Goal: Task Accomplishment & Management: Manage account settings

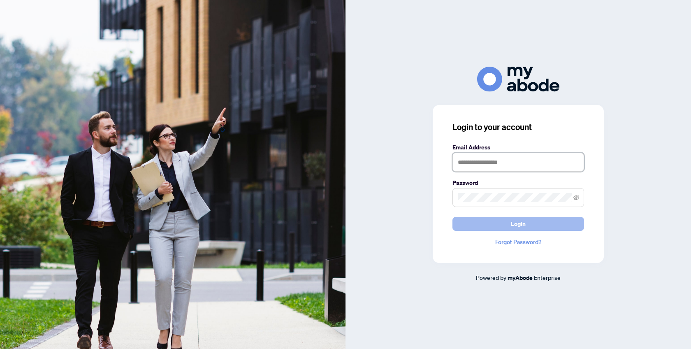
type input "**********"
click at [529, 219] on button "Login" at bounding box center [519, 224] width 132 height 14
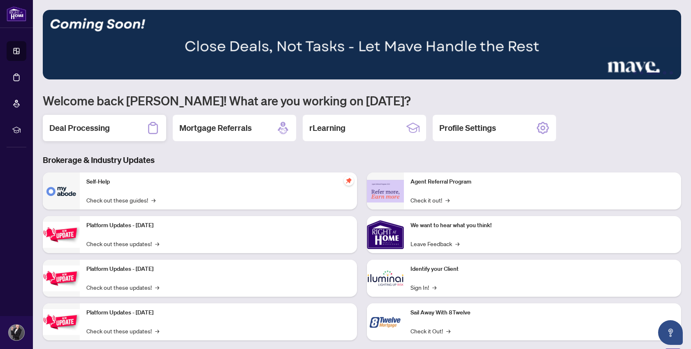
click at [98, 127] on h2 "Deal Processing" at bounding box center [79, 128] width 60 height 12
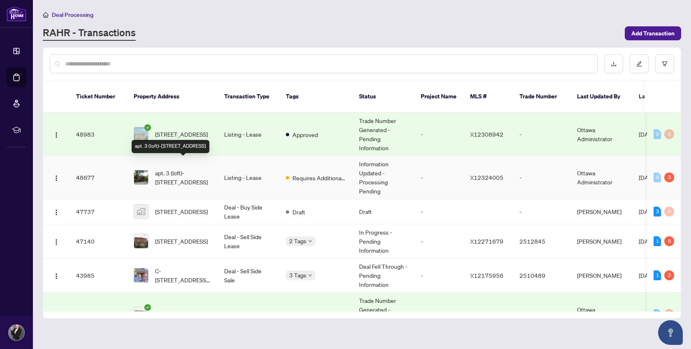
click at [201, 173] on span "apt. 3 (loft)-294 Somerset St, Ottawa, Ontario K2P 0J6, Canada" at bounding box center [183, 177] width 56 height 18
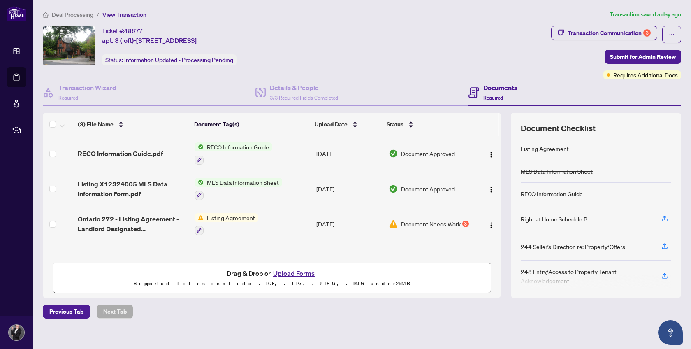
click at [246, 213] on span "Listing Agreement" at bounding box center [231, 217] width 55 height 9
click at [449, 219] on span "Document Needs Work" at bounding box center [431, 223] width 60 height 9
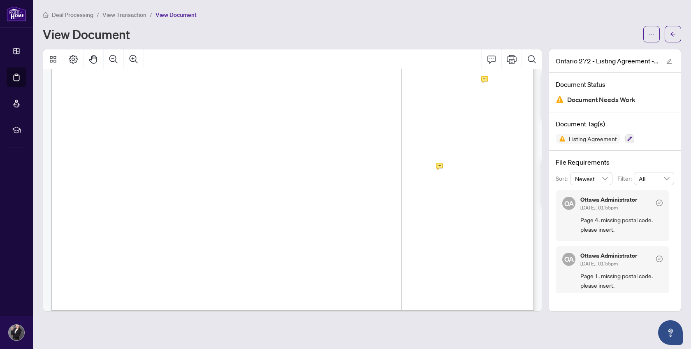
scroll to position [120, 0]
click at [403, 167] on span "On" at bounding box center [399, 168] width 8 height 9
click at [676, 33] on icon "arrow-left" at bounding box center [673, 34] width 6 height 6
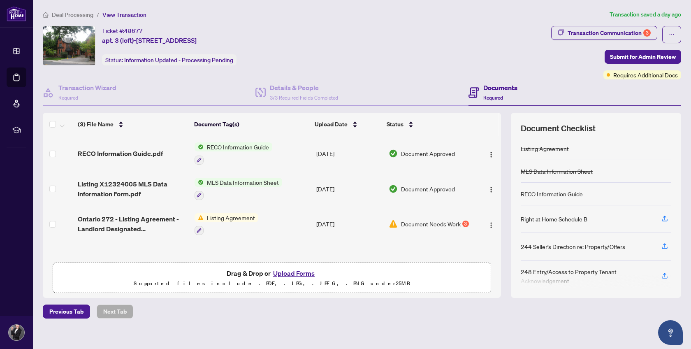
click at [302, 271] on button "Upload Forms" at bounding box center [294, 273] width 47 height 11
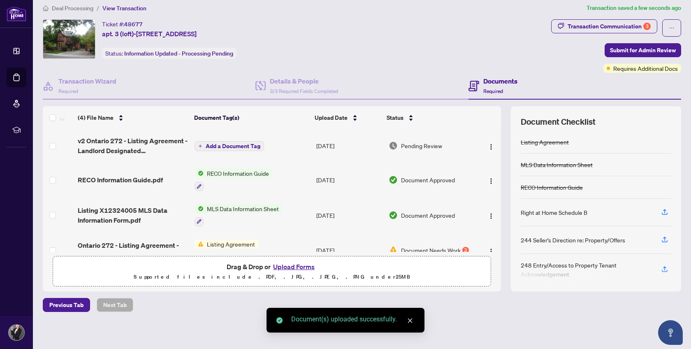
scroll to position [17, 0]
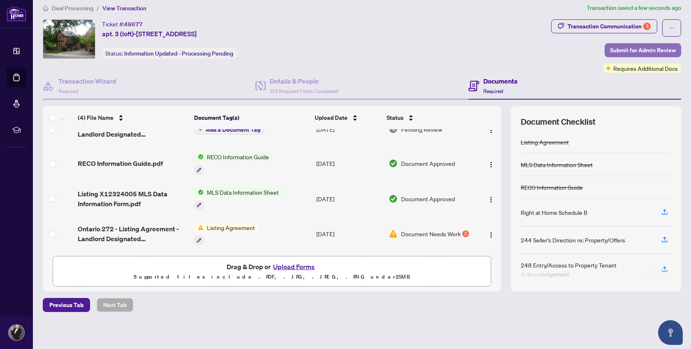
click at [647, 52] on span "Submit for Admin Review" at bounding box center [643, 50] width 66 height 13
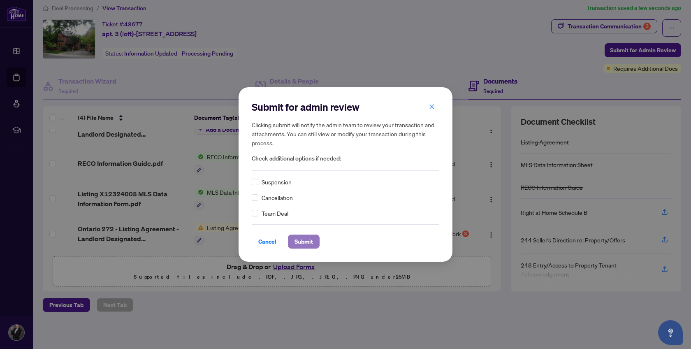
click at [309, 242] on span "Submit" at bounding box center [304, 241] width 19 height 13
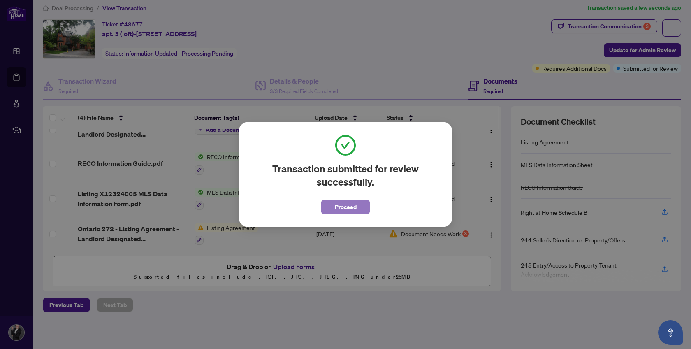
click at [347, 207] on span "Proceed" at bounding box center [346, 206] width 22 height 13
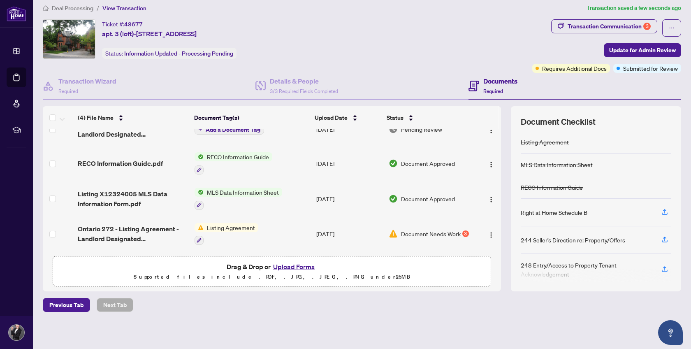
scroll to position [0, 0]
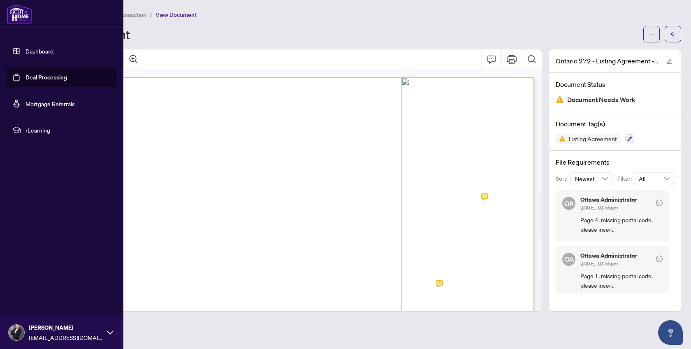
click at [38, 76] on link "Deal Processing" at bounding box center [47, 77] width 42 height 7
